Goal: Transaction & Acquisition: Purchase product/service

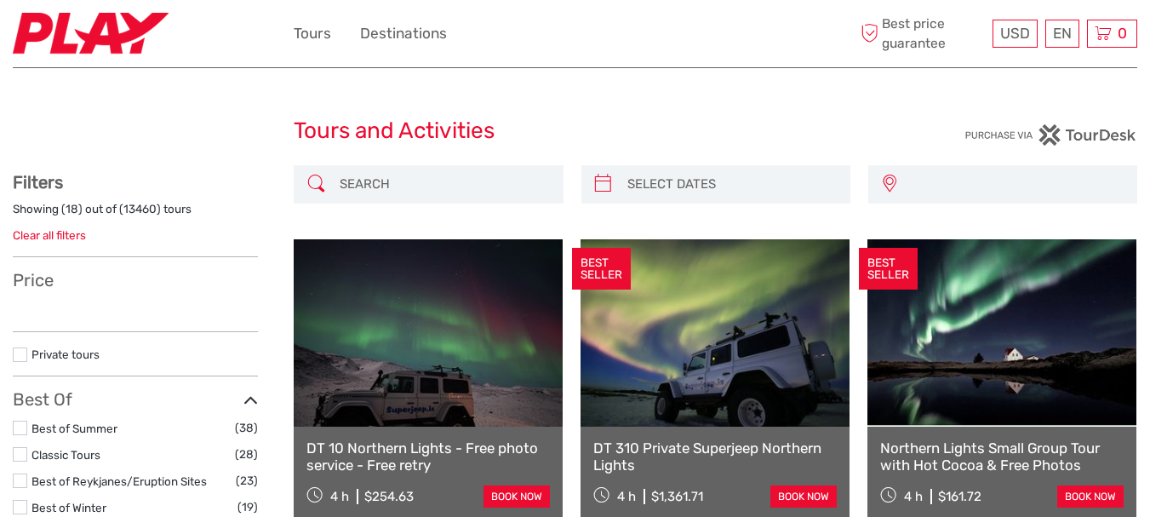
select select
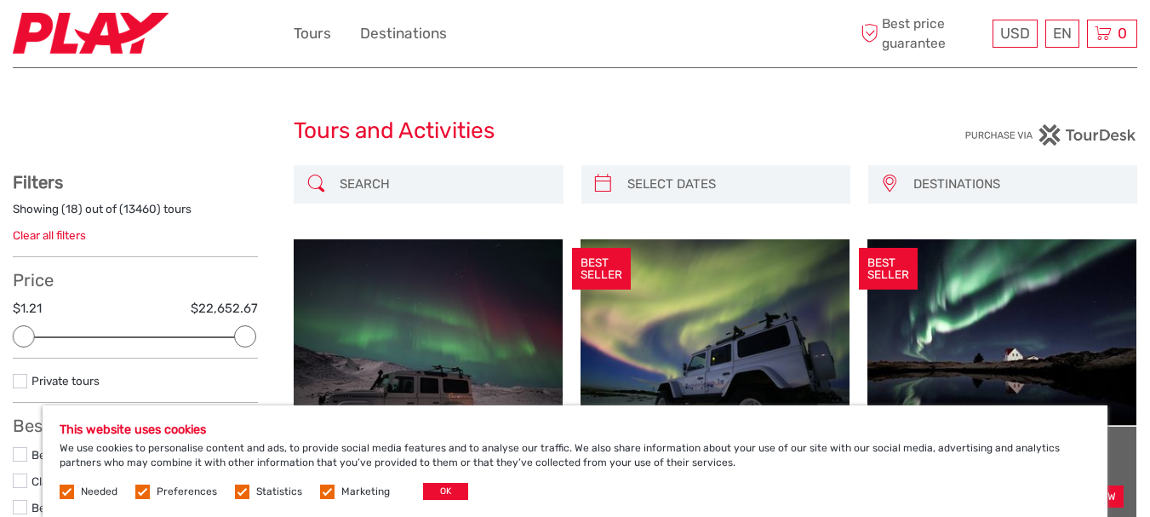
click at [365, 187] on input "search" at bounding box center [443, 184] width 221 height 30
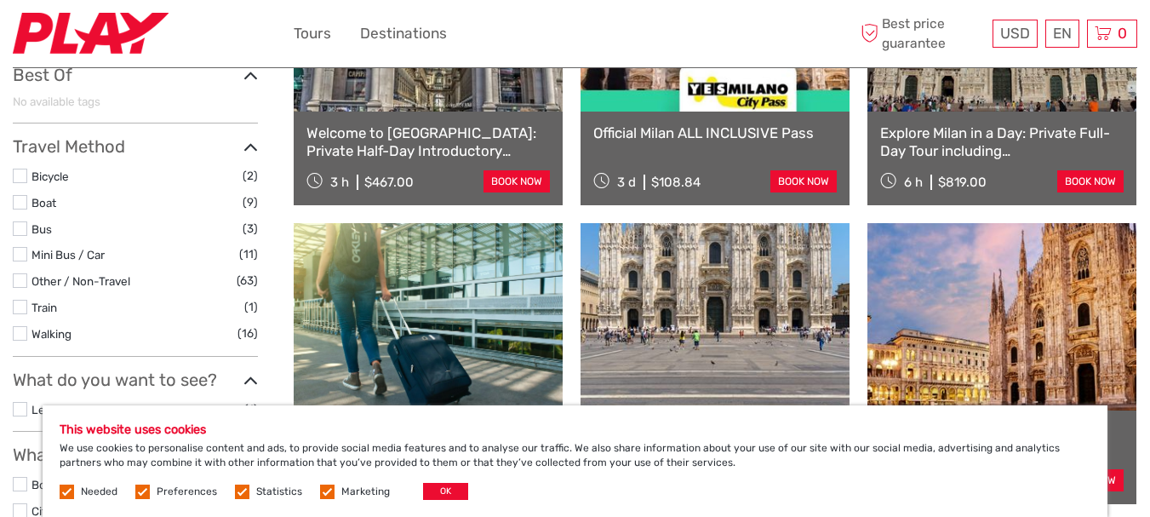
scroll to position [353, 0]
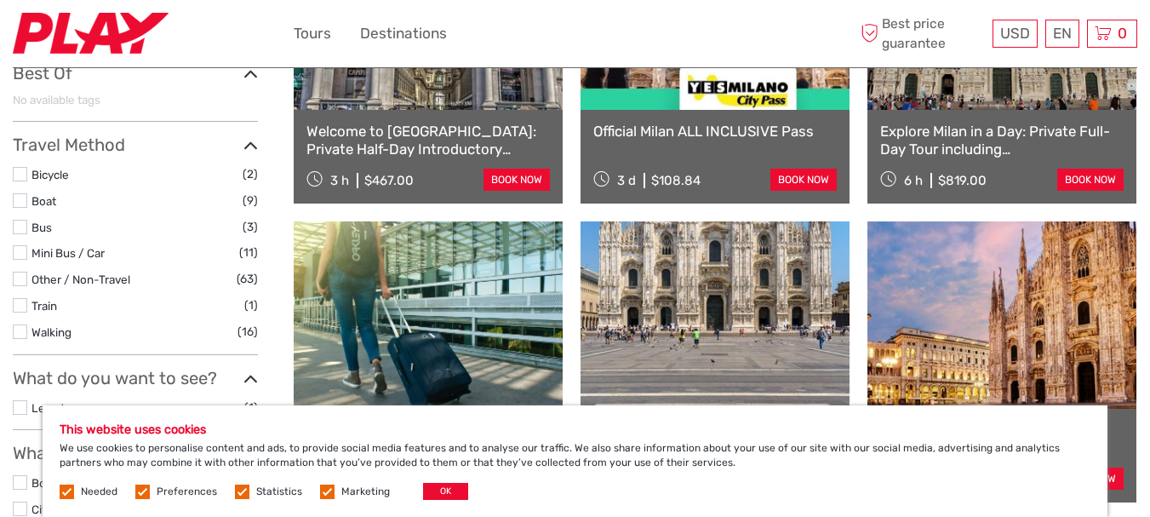
type input "milano"
click at [1013, 341] on link at bounding box center [1002, 314] width 269 height 187
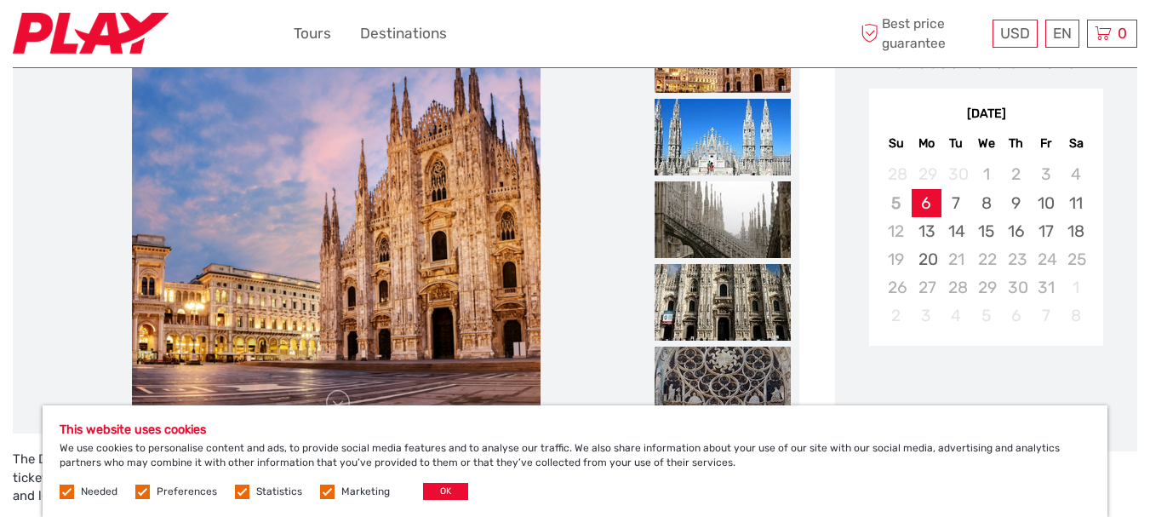
scroll to position [341, 0]
